Goal: Task Accomplishment & Management: Use online tool/utility

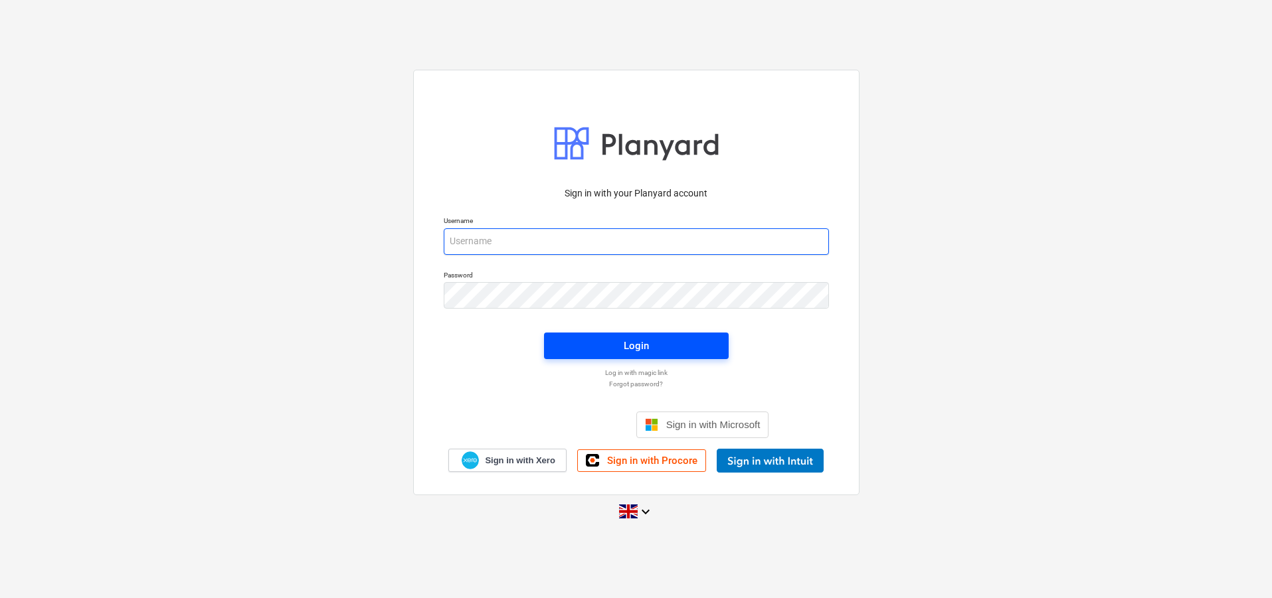
type input "[EMAIL_ADDRESS][DOMAIN_NAME]"
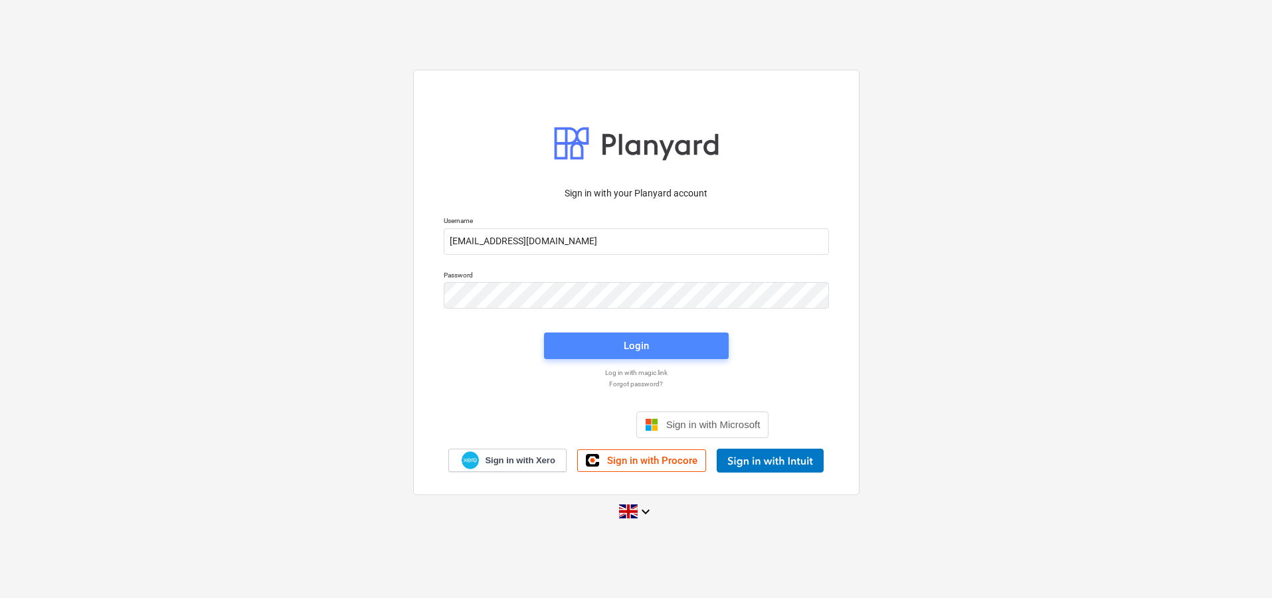
click at [619, 343] on span "Login" at bounding box center [636, 345] width 153 height 17
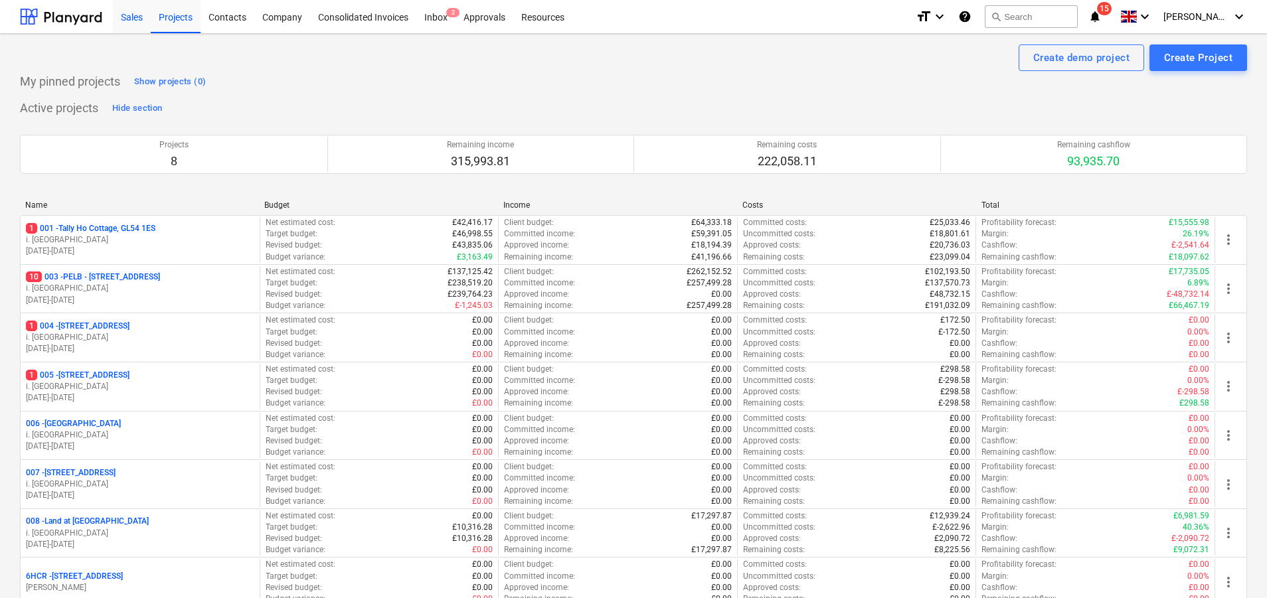
click at [126, 22] on div "Sales" at bounding box center [132, 16] width 38 height 34
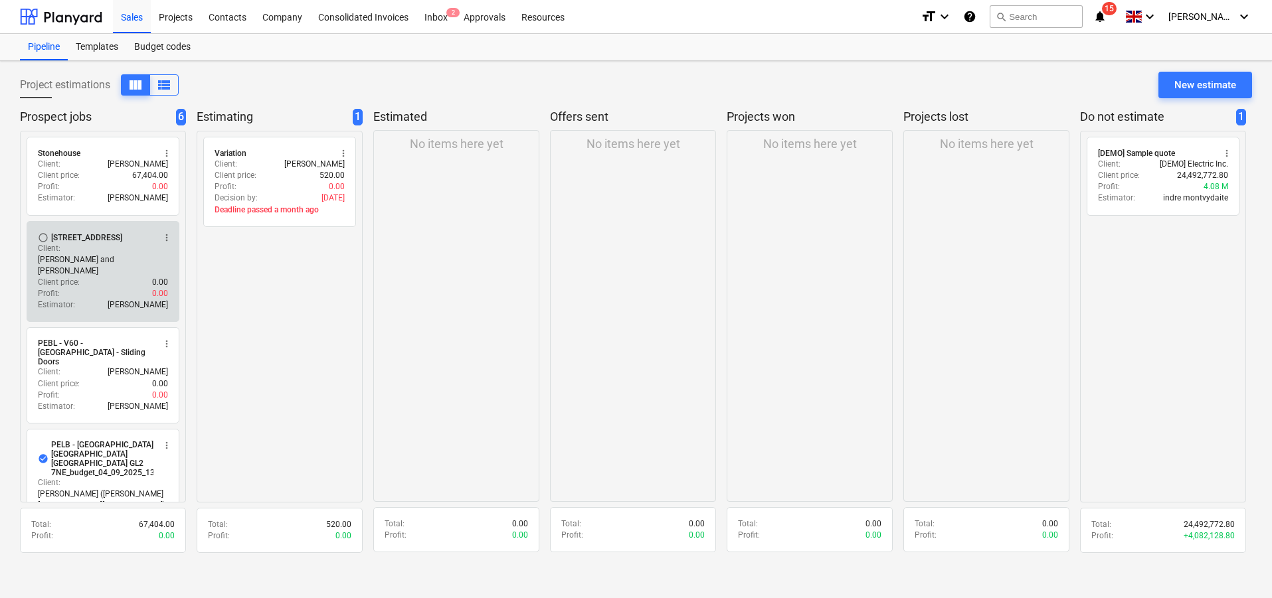
click at [92, 277] on div "Client price : 0.00" at bounding box center [103, 282] width 130 height 11
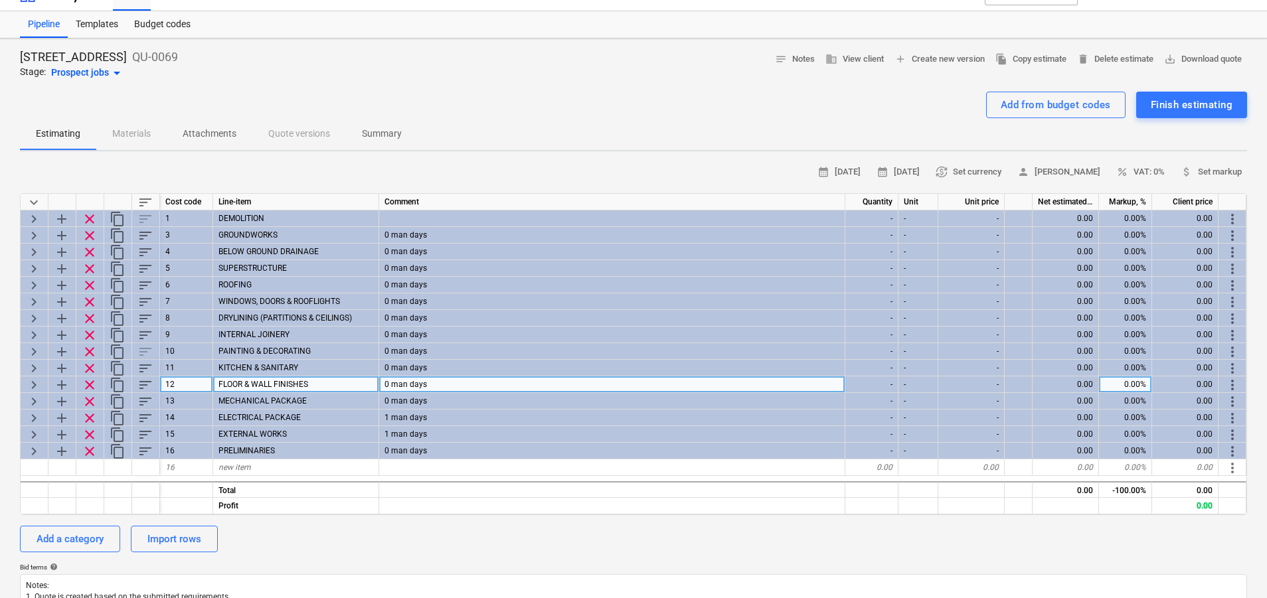
scroll to position [23, 0]
click at [32, 384] on span "keyboard_arrow_right" at bounding box center [34, 385] width 16 height 16
type textarea "x"
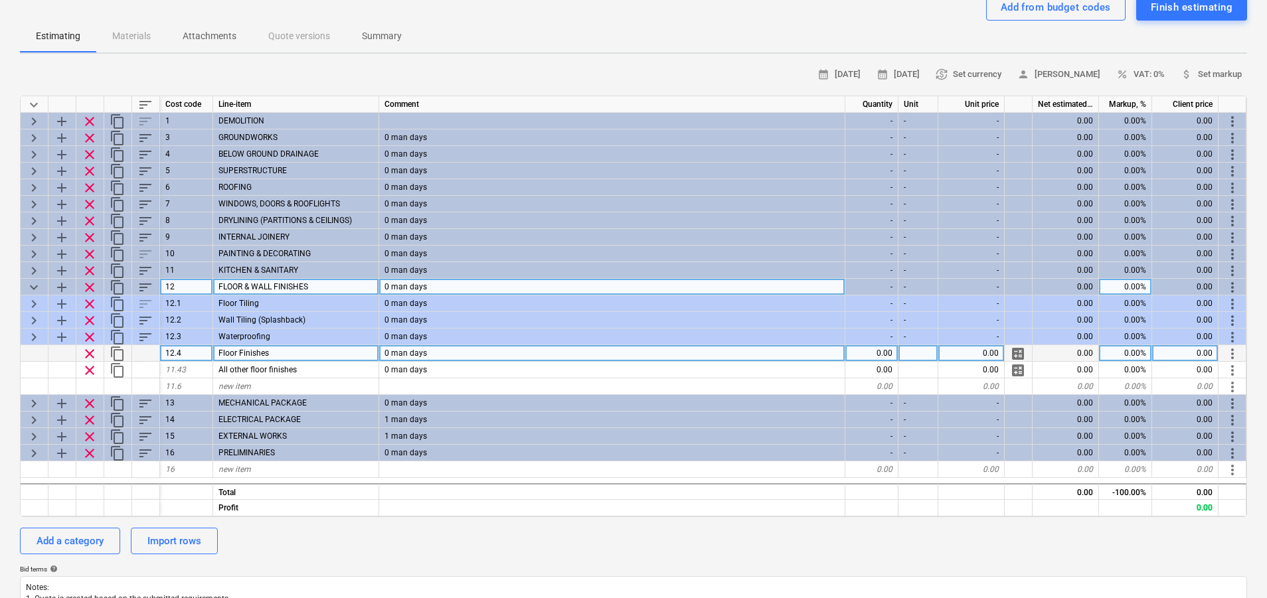
scroll to position [104, 0]
